Goal: Check status: Check status

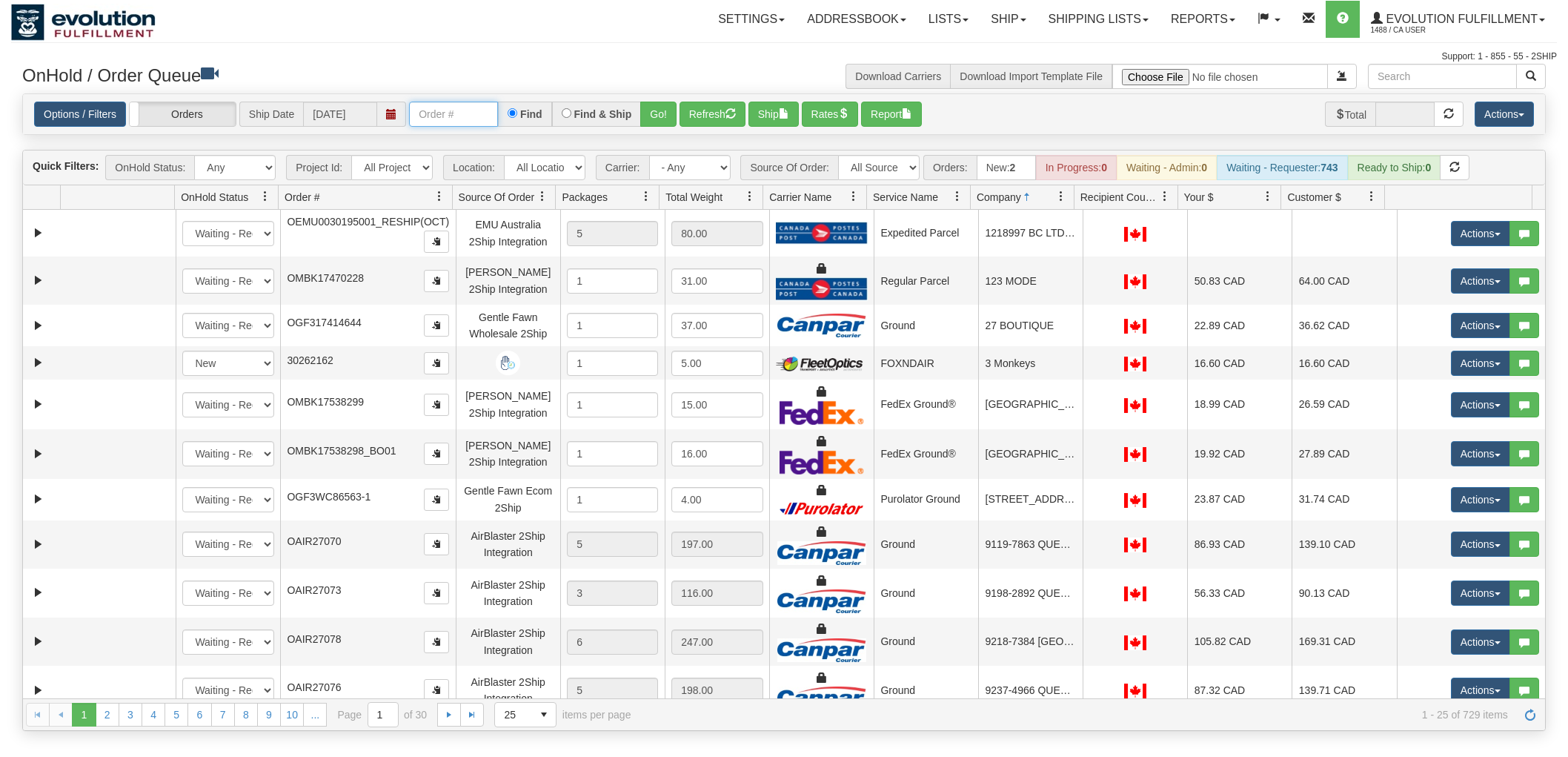
click at [475, 107] on input "text" at bounding box center [454, 113] width 89 height 25
paste input "00030195001"
drag, startPoint x: 436, startPoint y: 115, endPoint x: 262, endPoint y: 113, distance: 174.0
click at [262, 113] on div "Options / Filters Group Shipments Orders Ship Date [DATE] 00030195001 Find Find…" at bounding box center [784, 113] width 1500 height 25
type input "30195001"
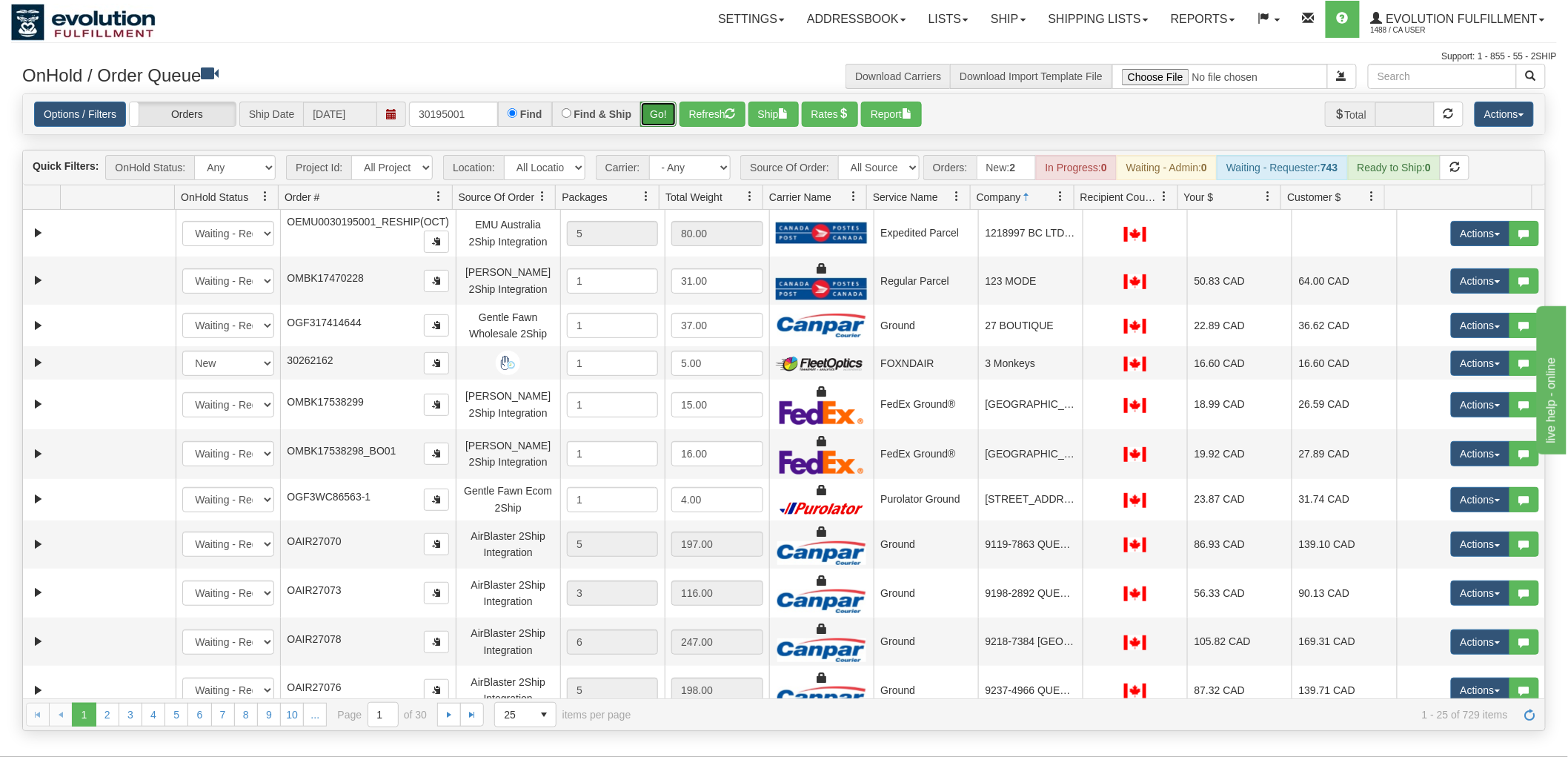
click at [665, 101] on button "Go!" at bounding box center [658, 113] width 36 height 25
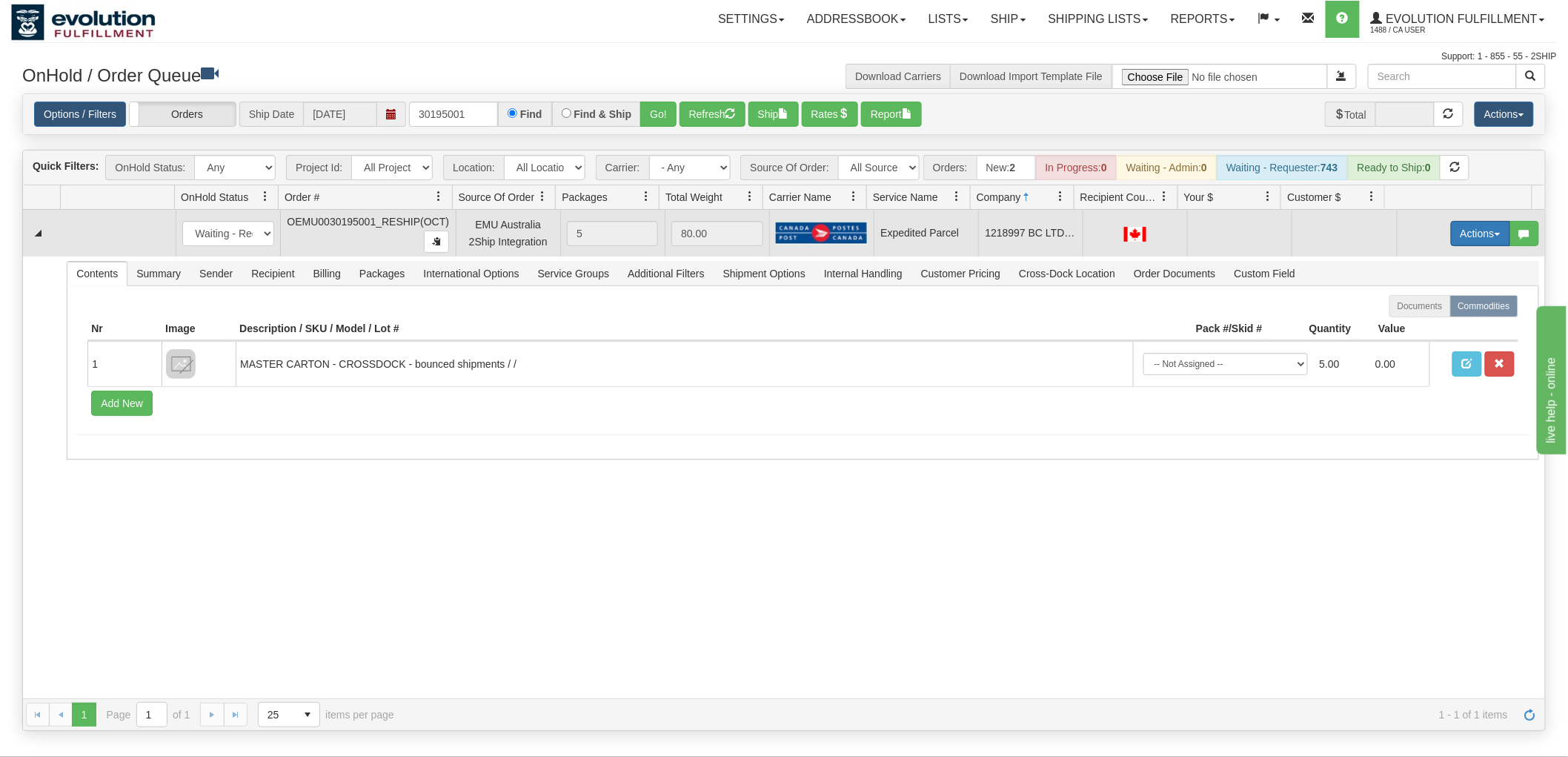
click at [1454, 225] on button "Actions" at bounding box center [1481, 233] width 59 height 25
click at [1438, 306] on link "Rate All Services" at bounding box center [1451, 300] width 118 height 19
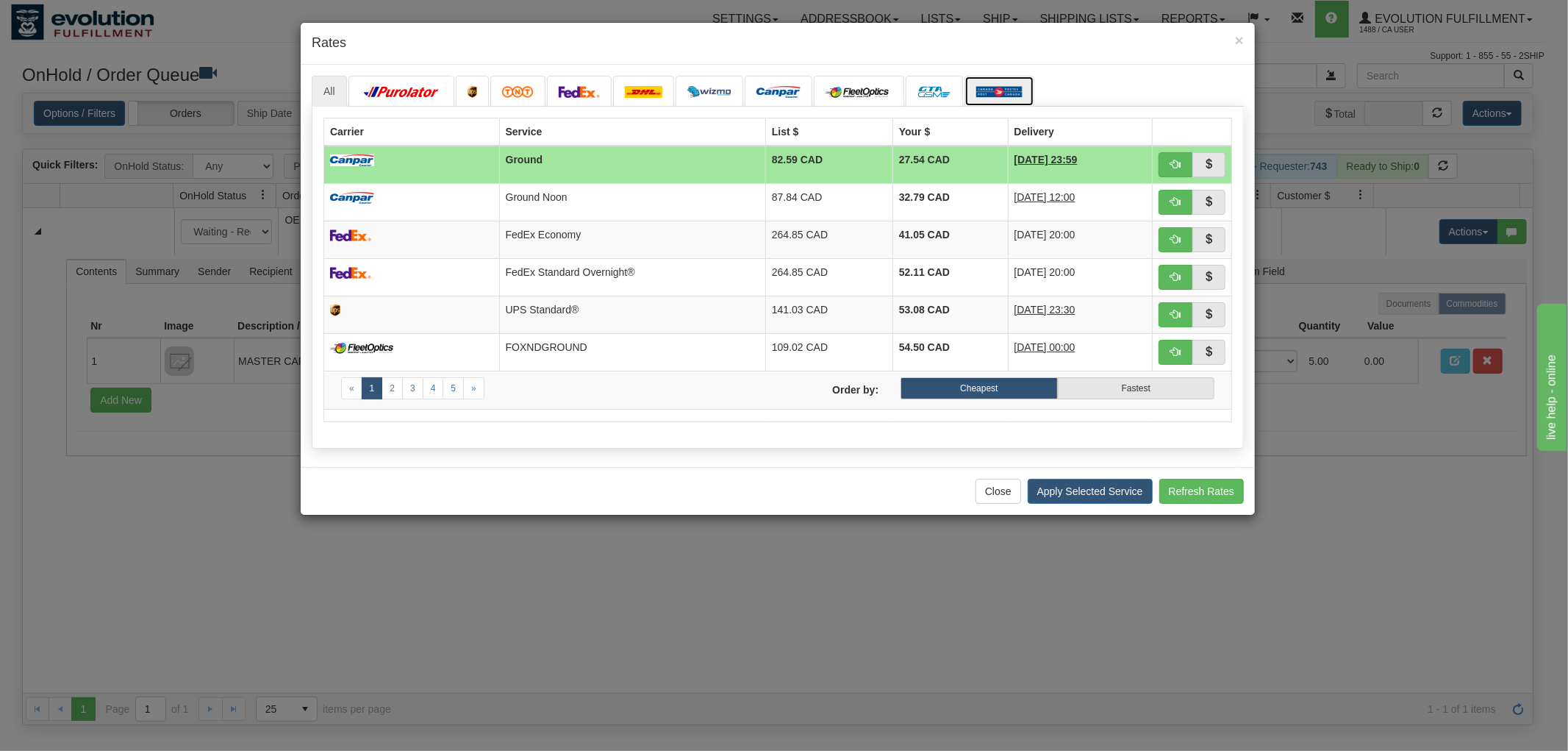
click at [985, 86] on img at bounding box center [999, 92] width 46 height 12
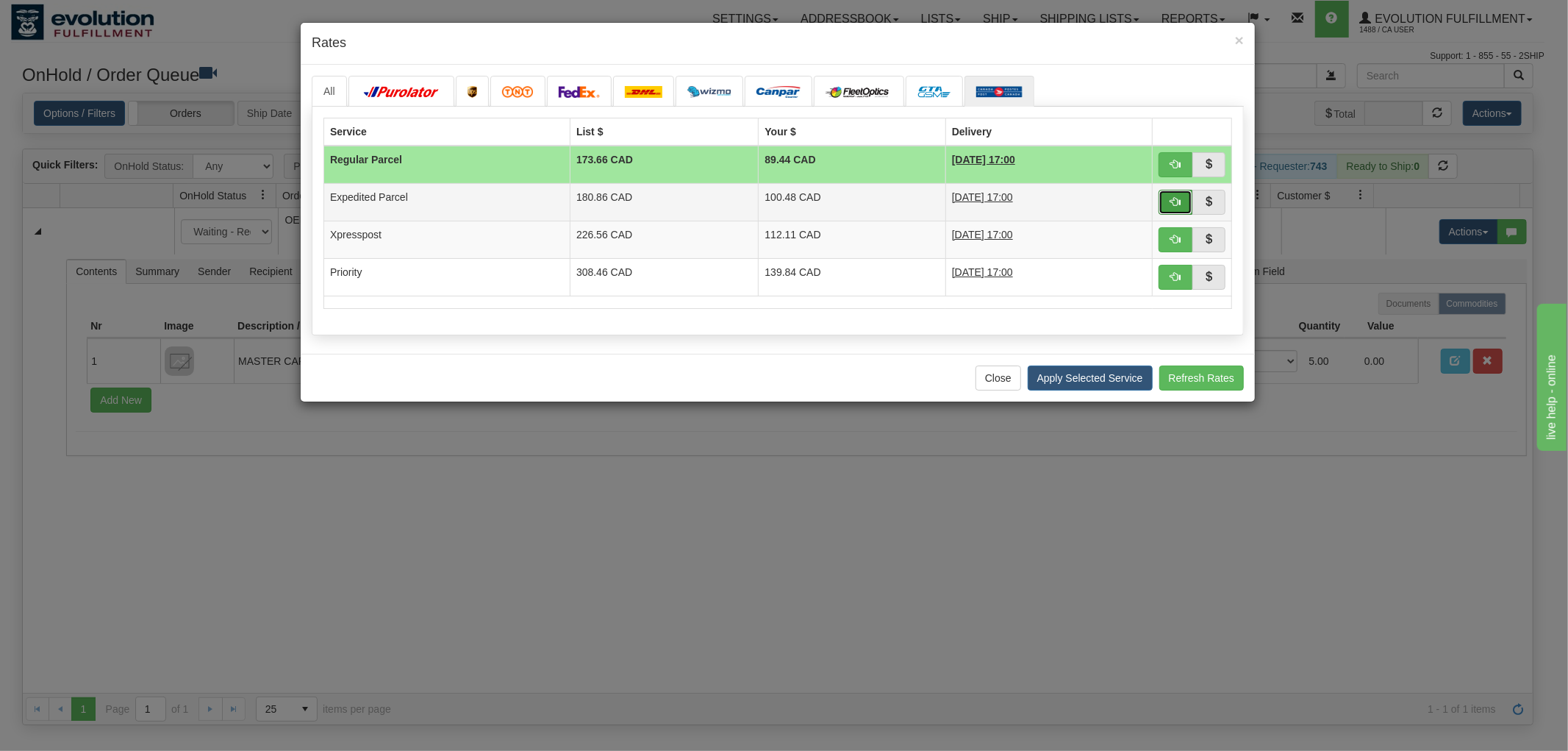
click at [1172, 197] on span "button" at bounding box center [1175, 202] width 10 height 10
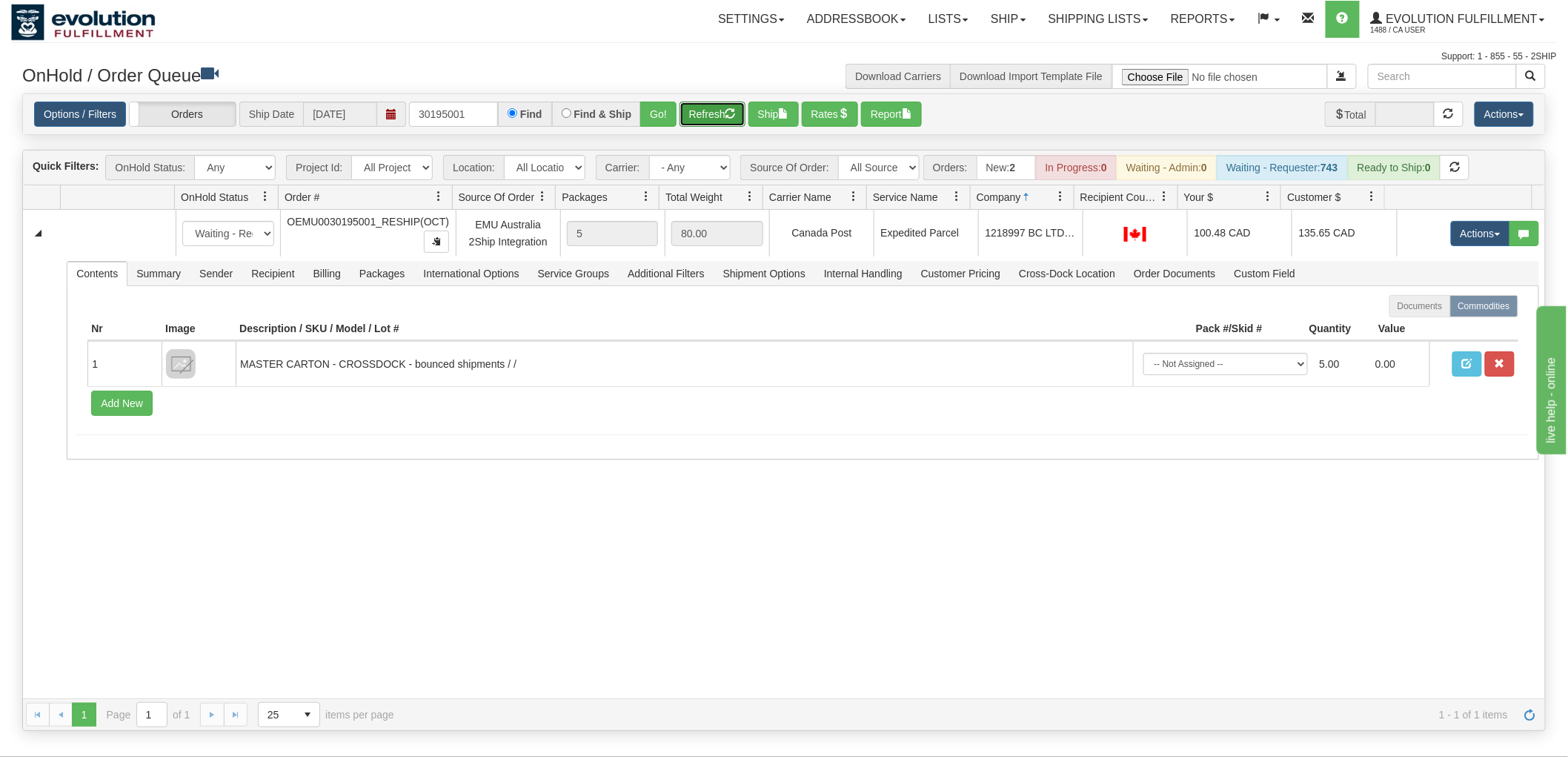
click at [707, 105] on button "Refresh" at bounding box center [712, 113] width 66 height 25
